Goal: Navigation & Orientation: Find specific page/section

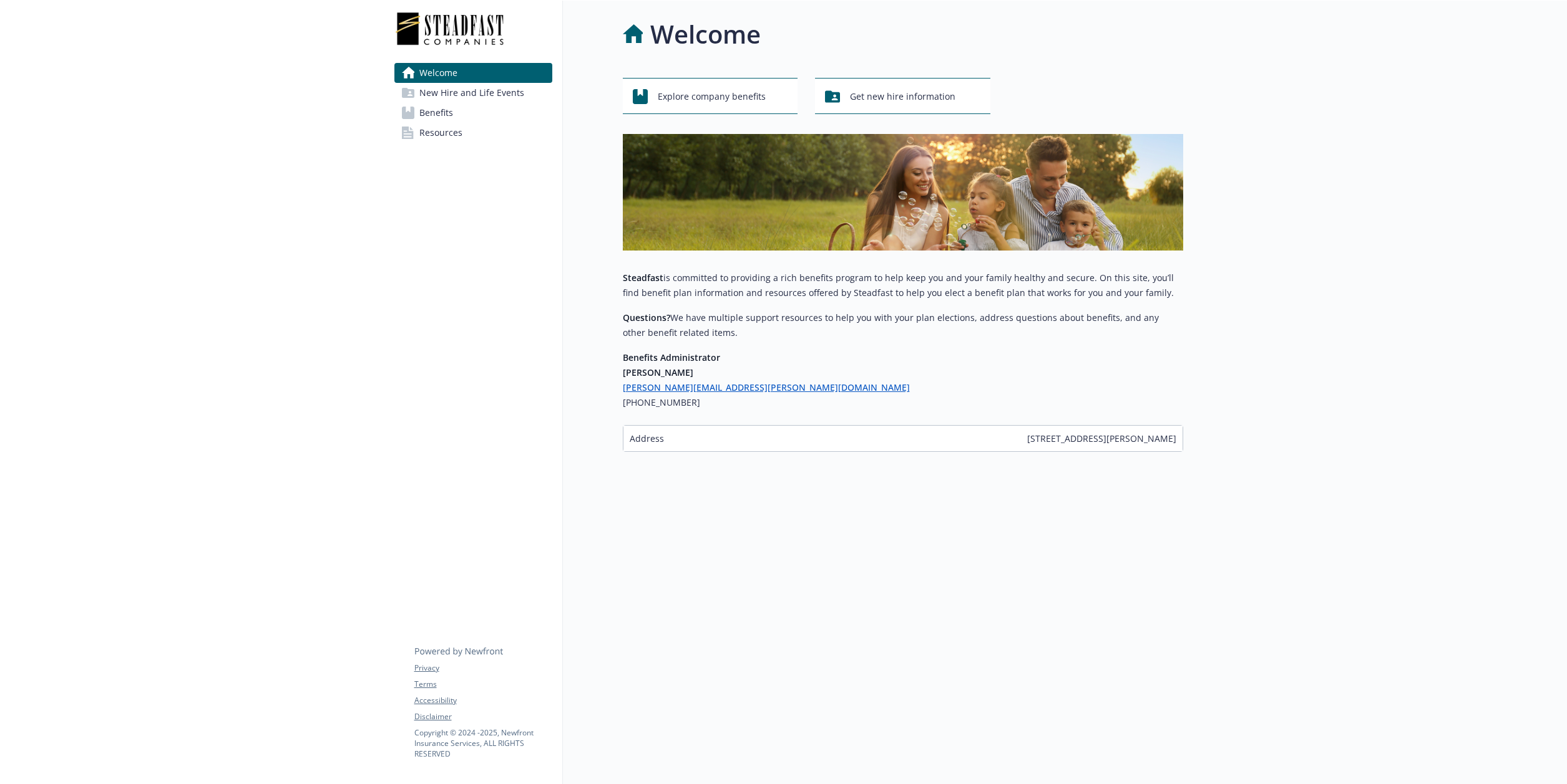
click at [804, 657] on div "Welcome Explore company benefits Get new hire information Steadfast is committe…" at bounding box center [873, 392] width 621 height 784
